Goal: Transaction & Acquisition: Obtain resource

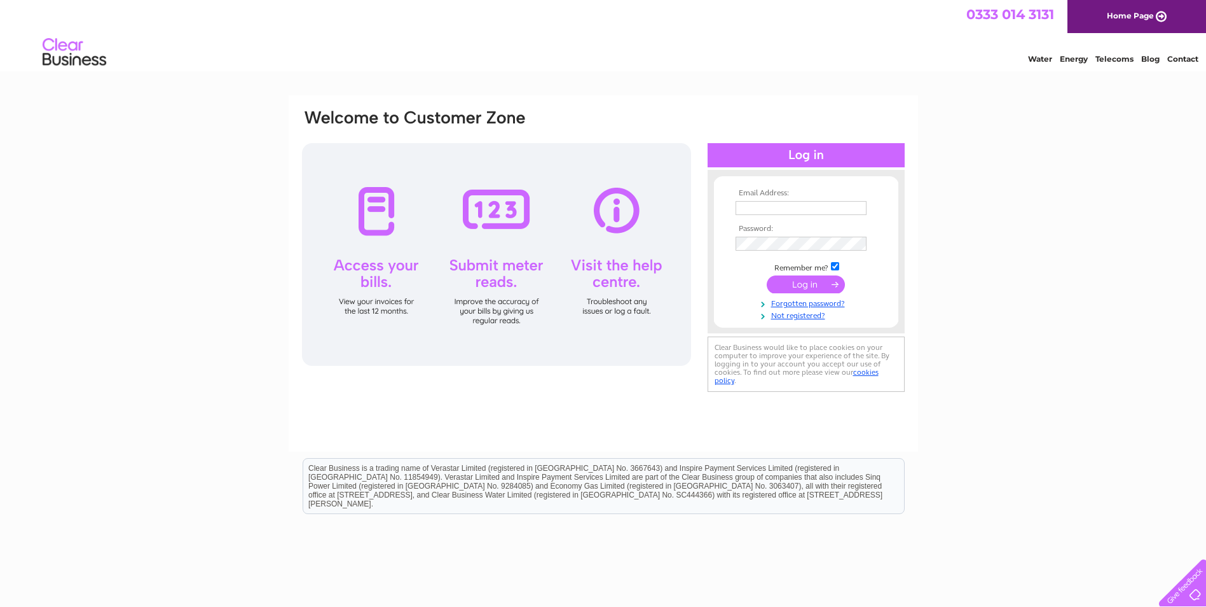
type input "optical-service@hotmail.co.uk"
click at [808, 276] on input "submit" at bounding box center [806, 284] width 78 height 18
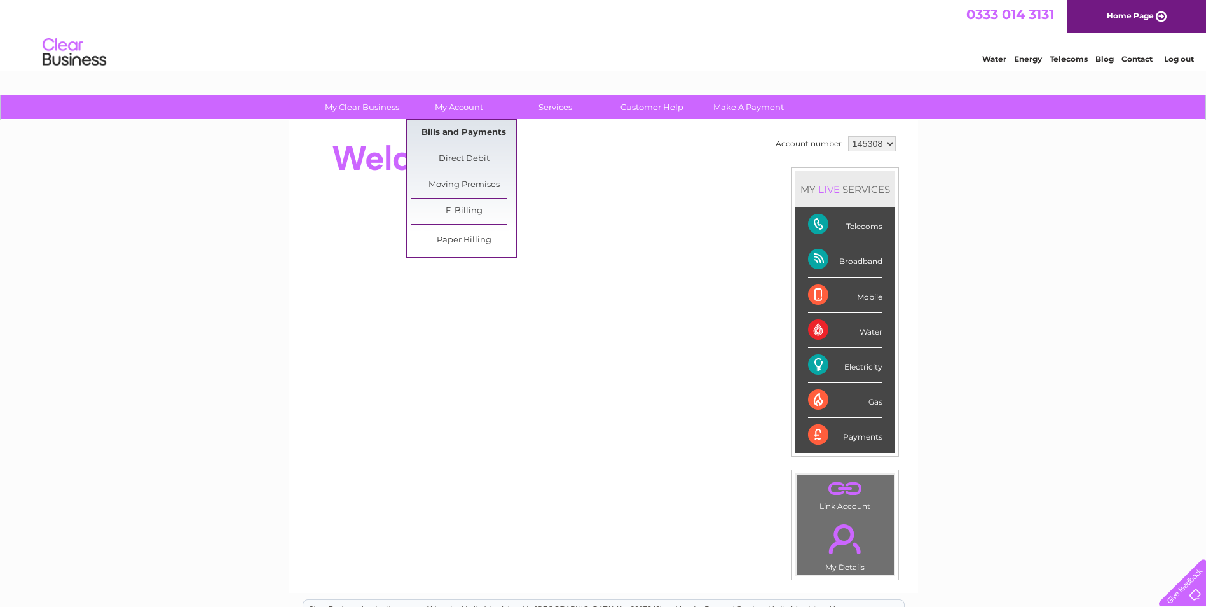
click at [467, 127] on link "Bills and Payments" at bounding box center [463, 132] width 105 height 25
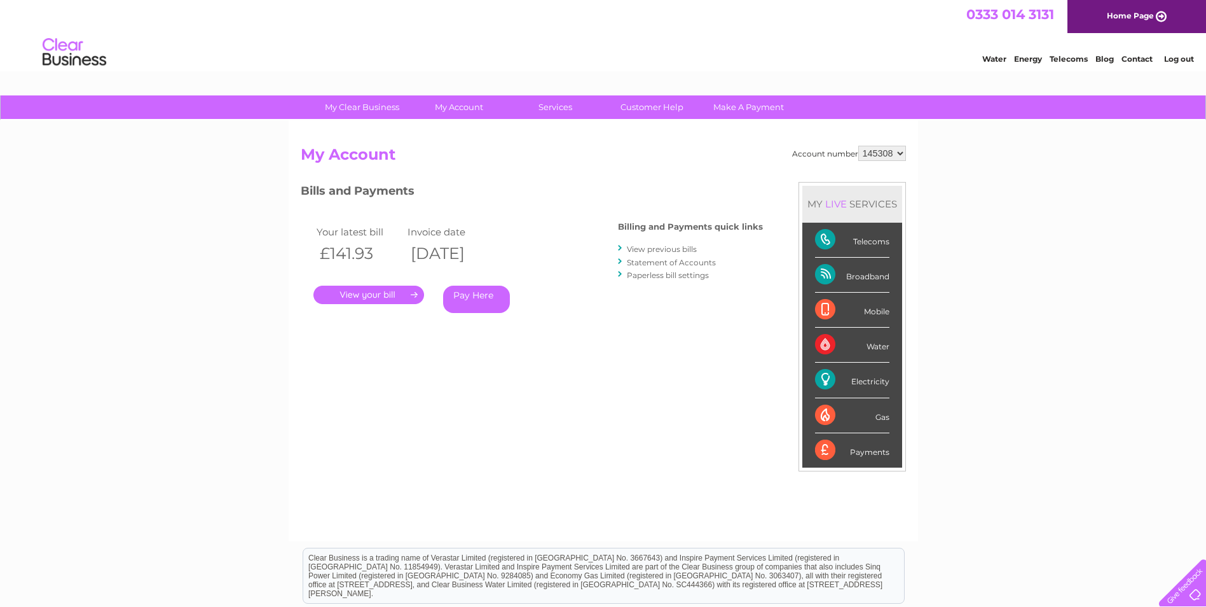
click at [663, 249] on link "View previous bills" at bounding box center [662, 249] width 70 height 10
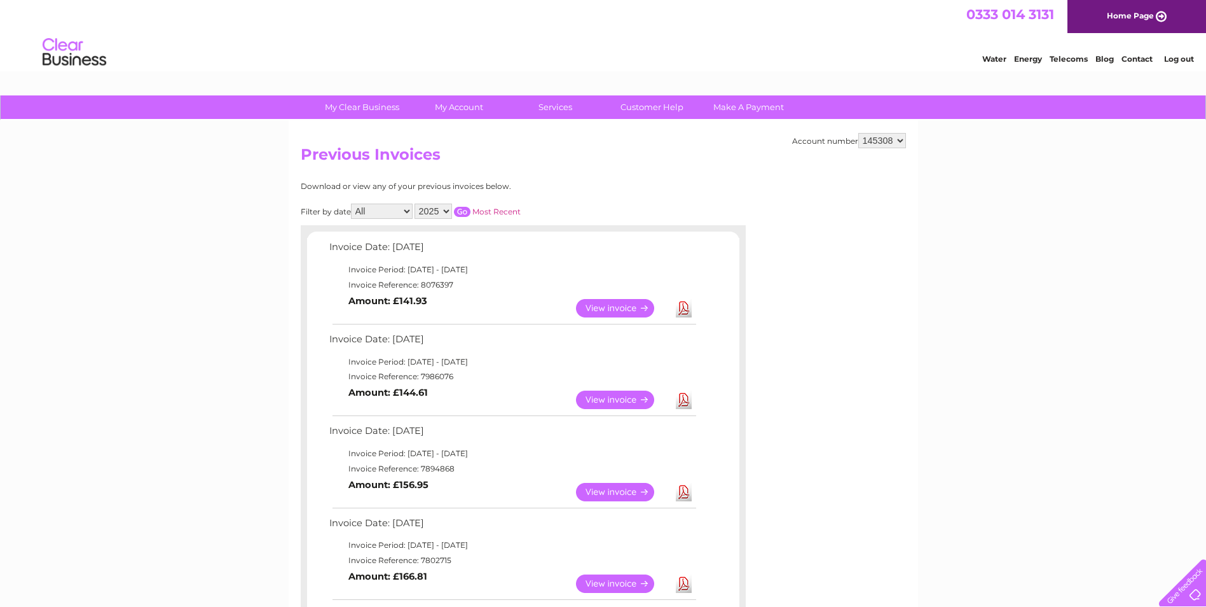
click at [604, 307] on link "View" at bounding box center [622, 308] width 93 height 18
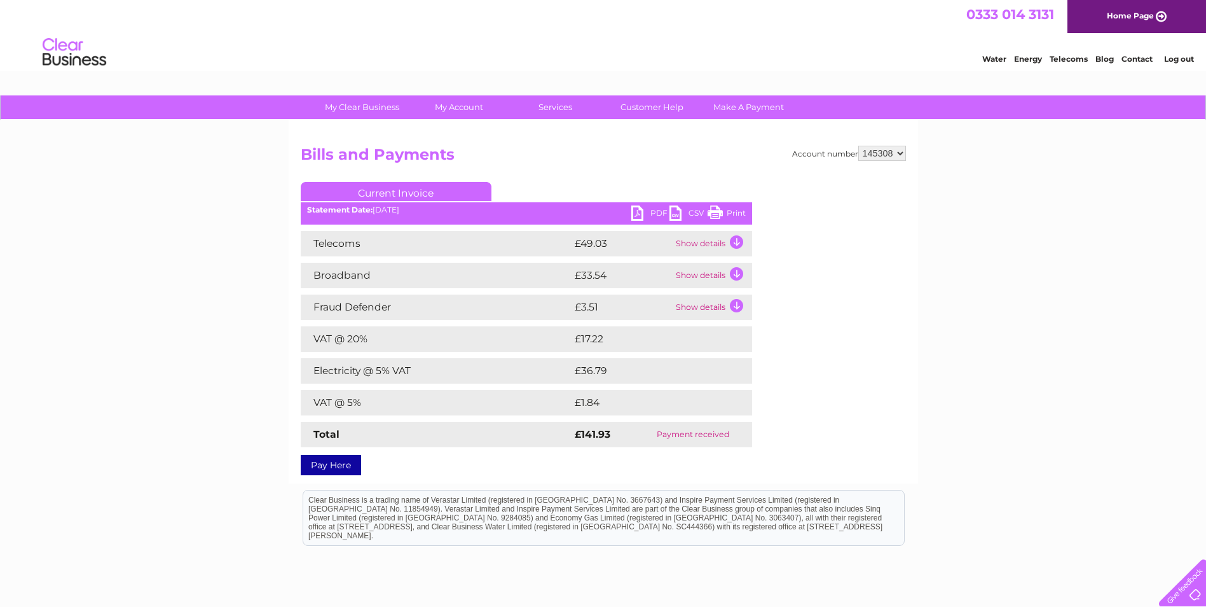
click at [651, 214] on link "PDF" at bounding box center [650, 214] width 38 height 18
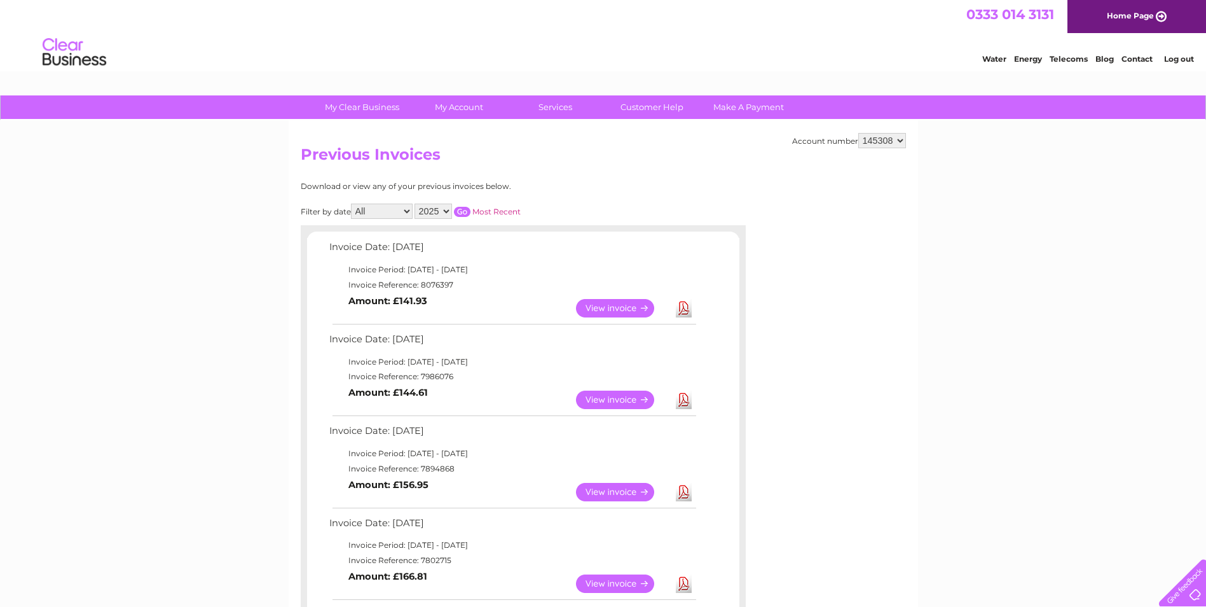
click at [597, 401] on link "View" at bounding box center [622, 399] width 93 height 18
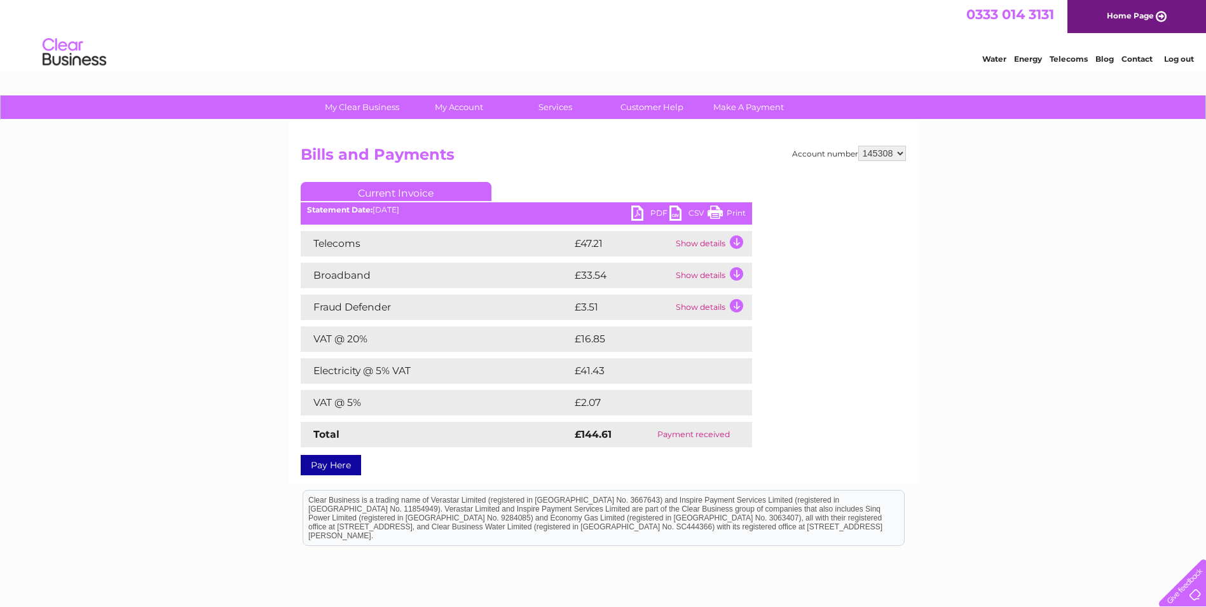
click at [661, 212] on link "PDF" at bounding box center [650, 214] width 38 height 18
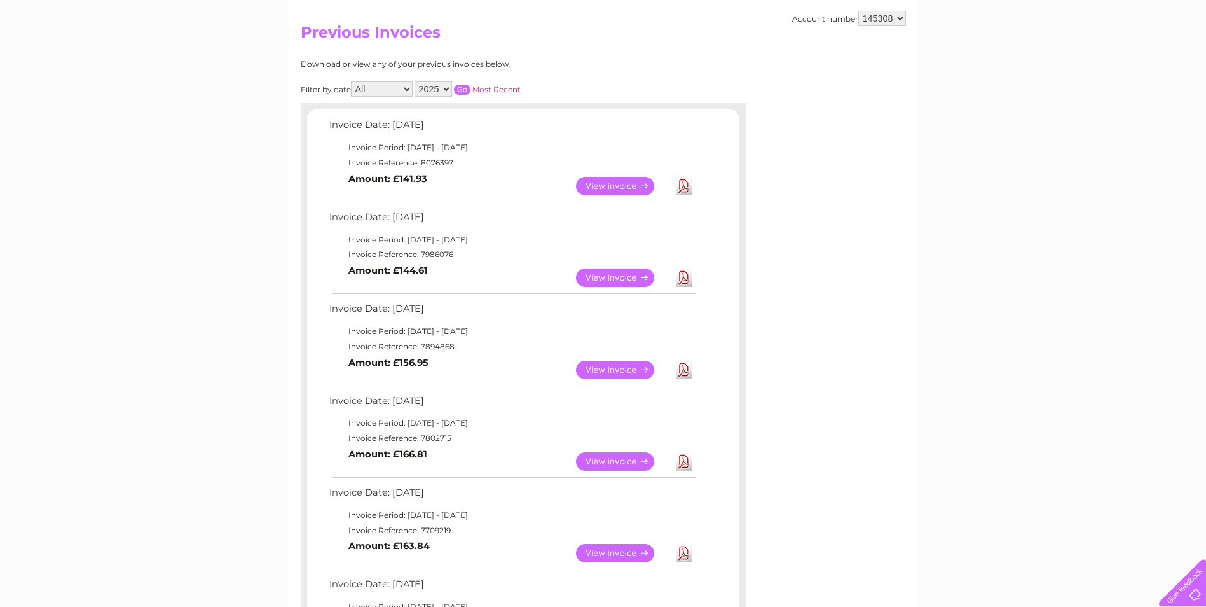
scroll to position [127, 0]
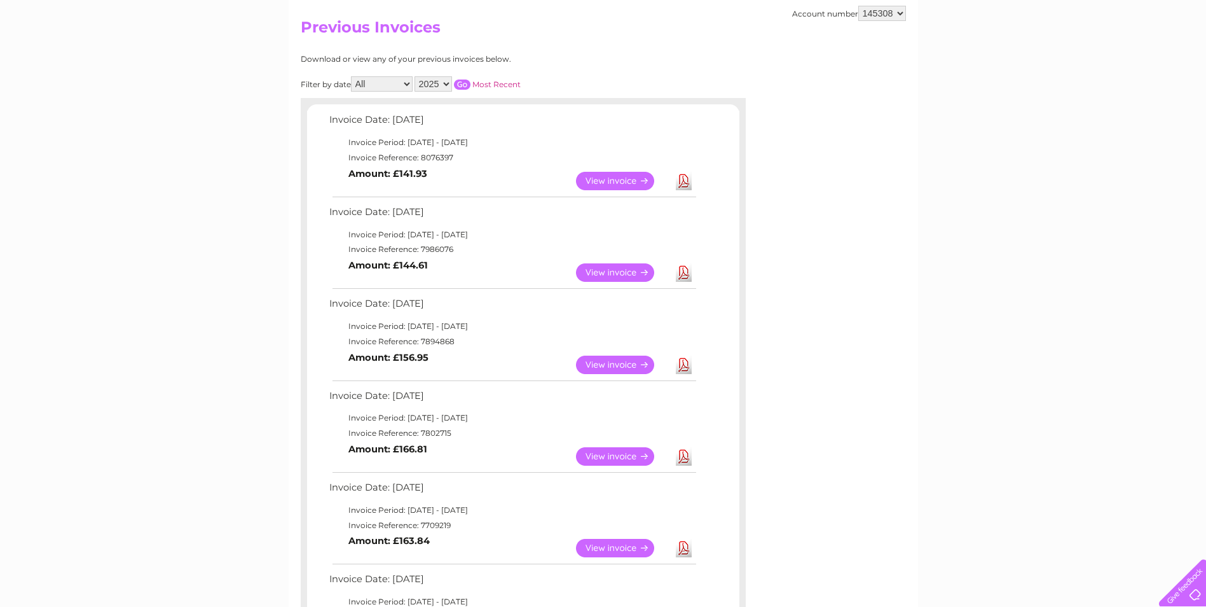
click at [601, 361] on link "View" at bounding box center [622, 364] width 93 height 18
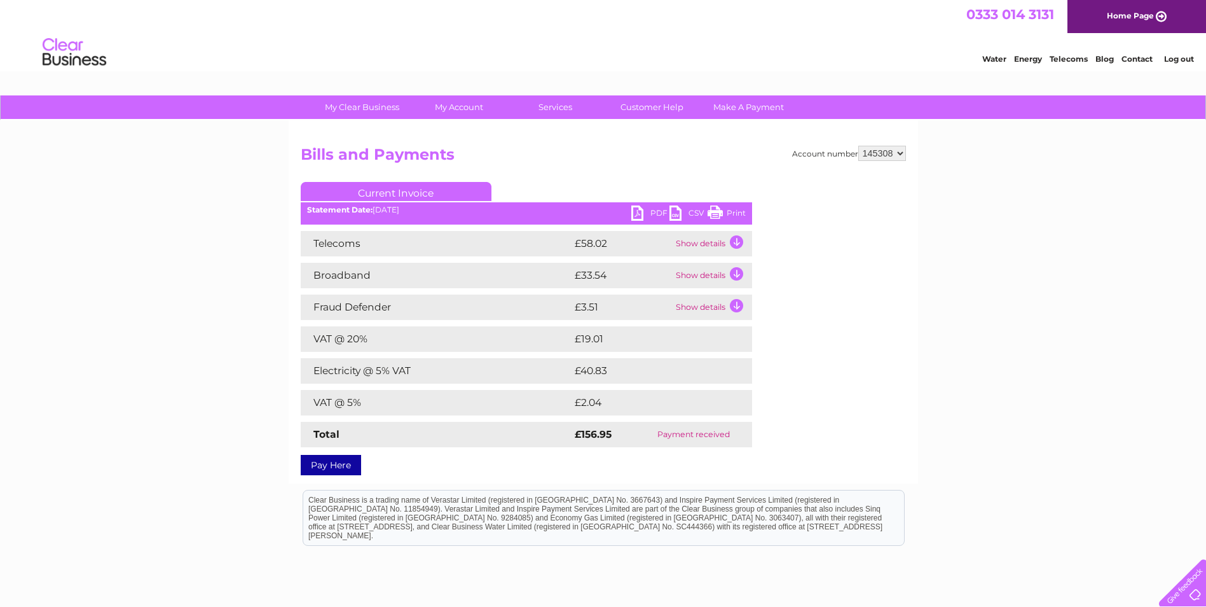
click at [653, 210] on link "PDF" at bounding box center [650, 214] width 38 height 18
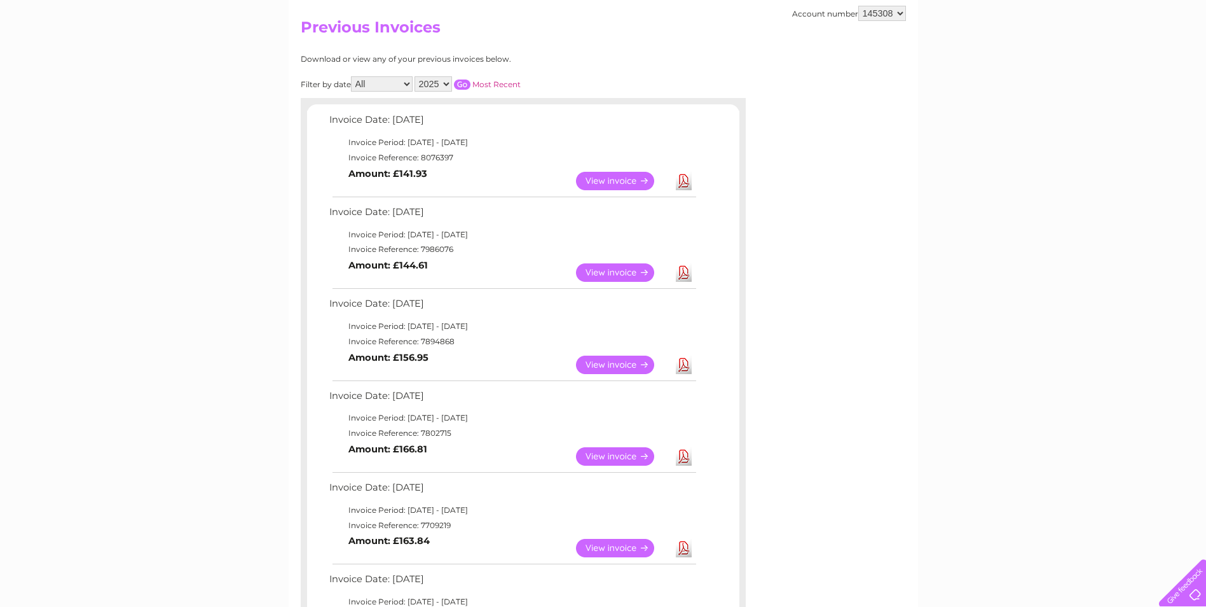
click at [620, 452] on link "View" at bounding box center [622, 456] width 93 height 18
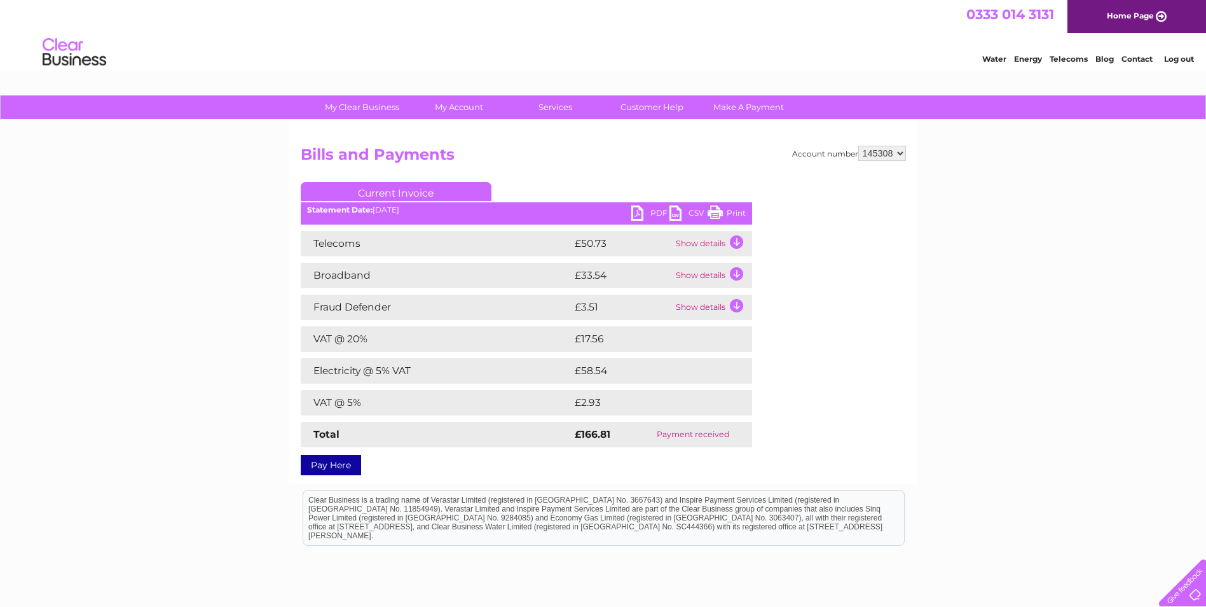
click at [658, 211] on link "PDF" at bounding box center [650, 214] width 38 height 18
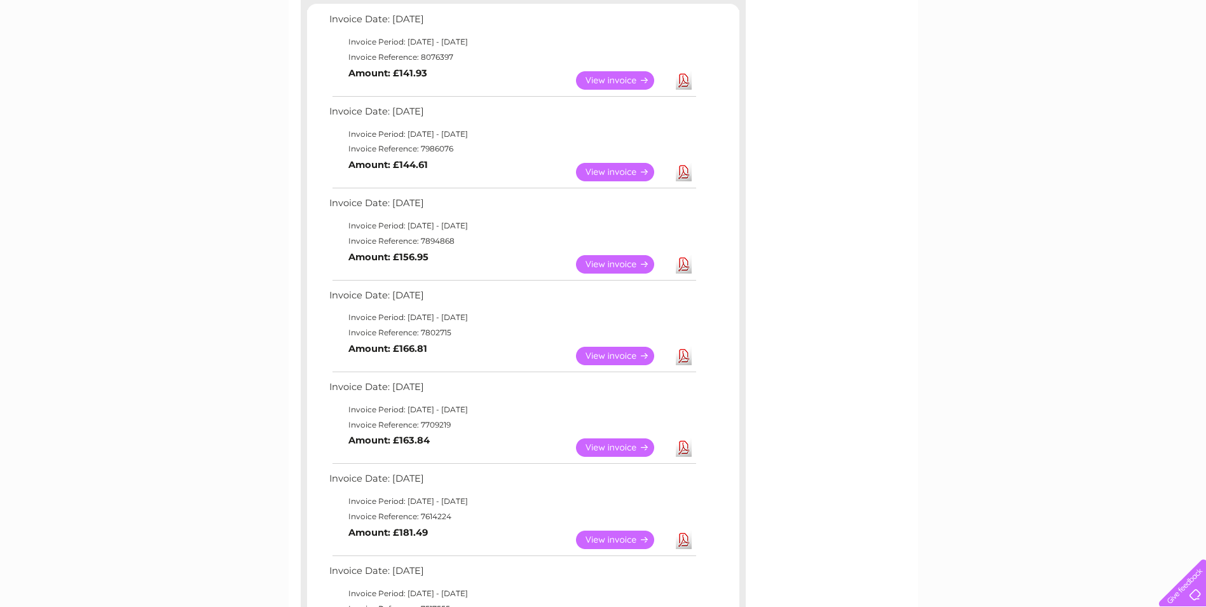
scroll to position [254, 0]
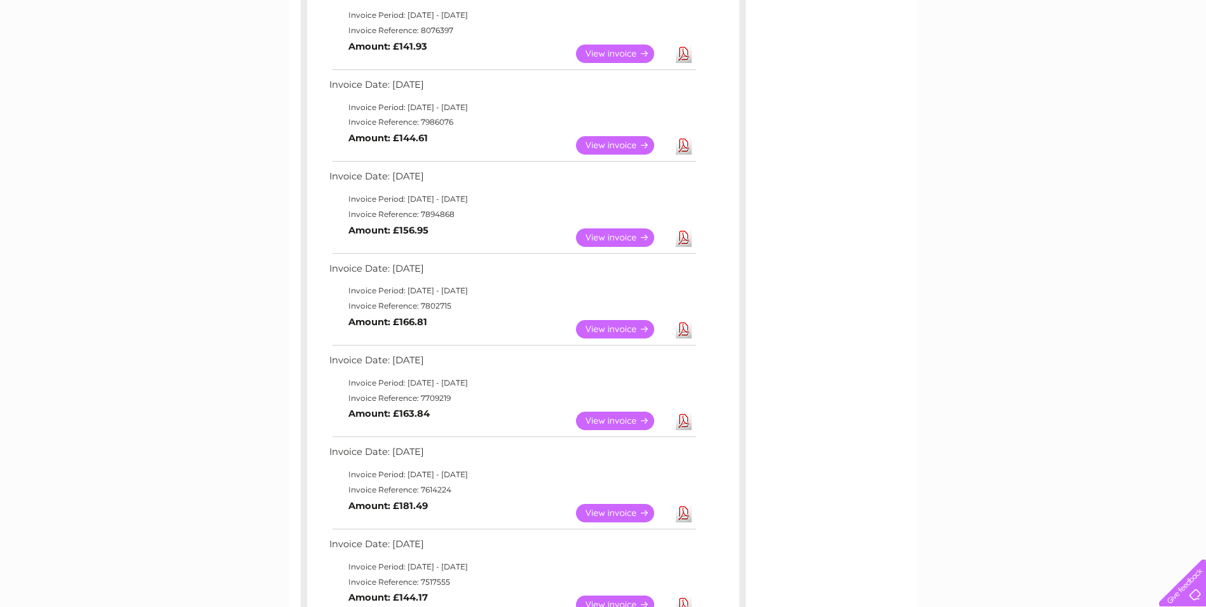
click at [616, 423] on link "View" at bounding box center [622, 420] width 93 height 18
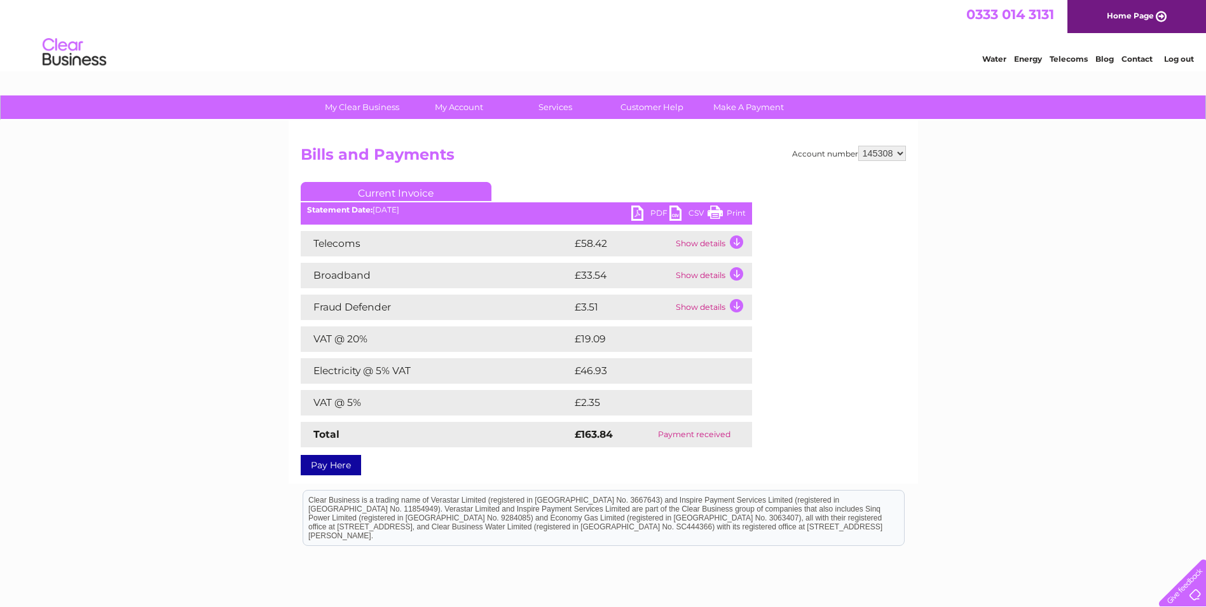
click at [646, 216] on link "PDF" at bounding box center [650, 214] width 38 height 18
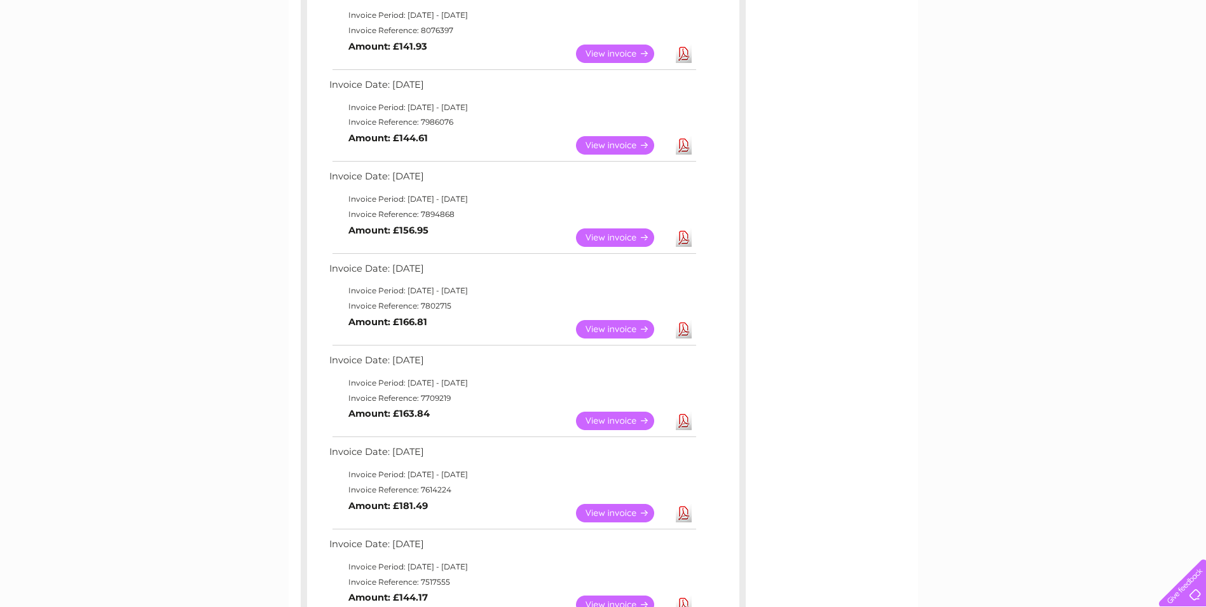
click at [615, 507] on link "View" at bounding box center [622, 513] width 93 height 18
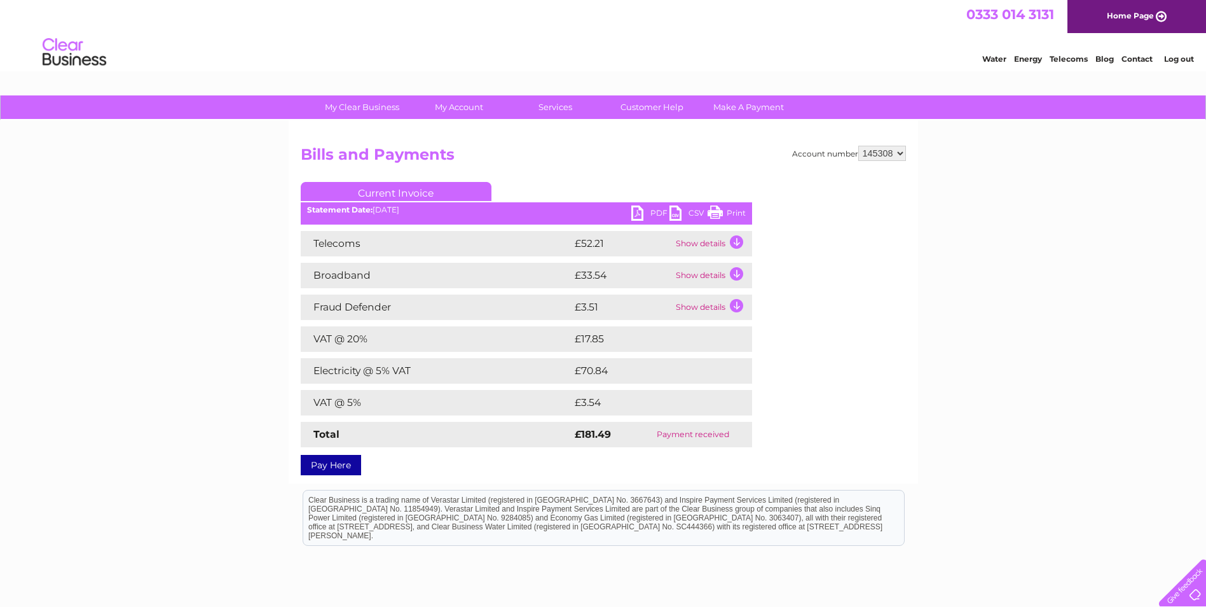
click at [642, 212] on link "PDF" at bounding box center [650, 214] width 38 height 18
